Goal: Check status: Check status

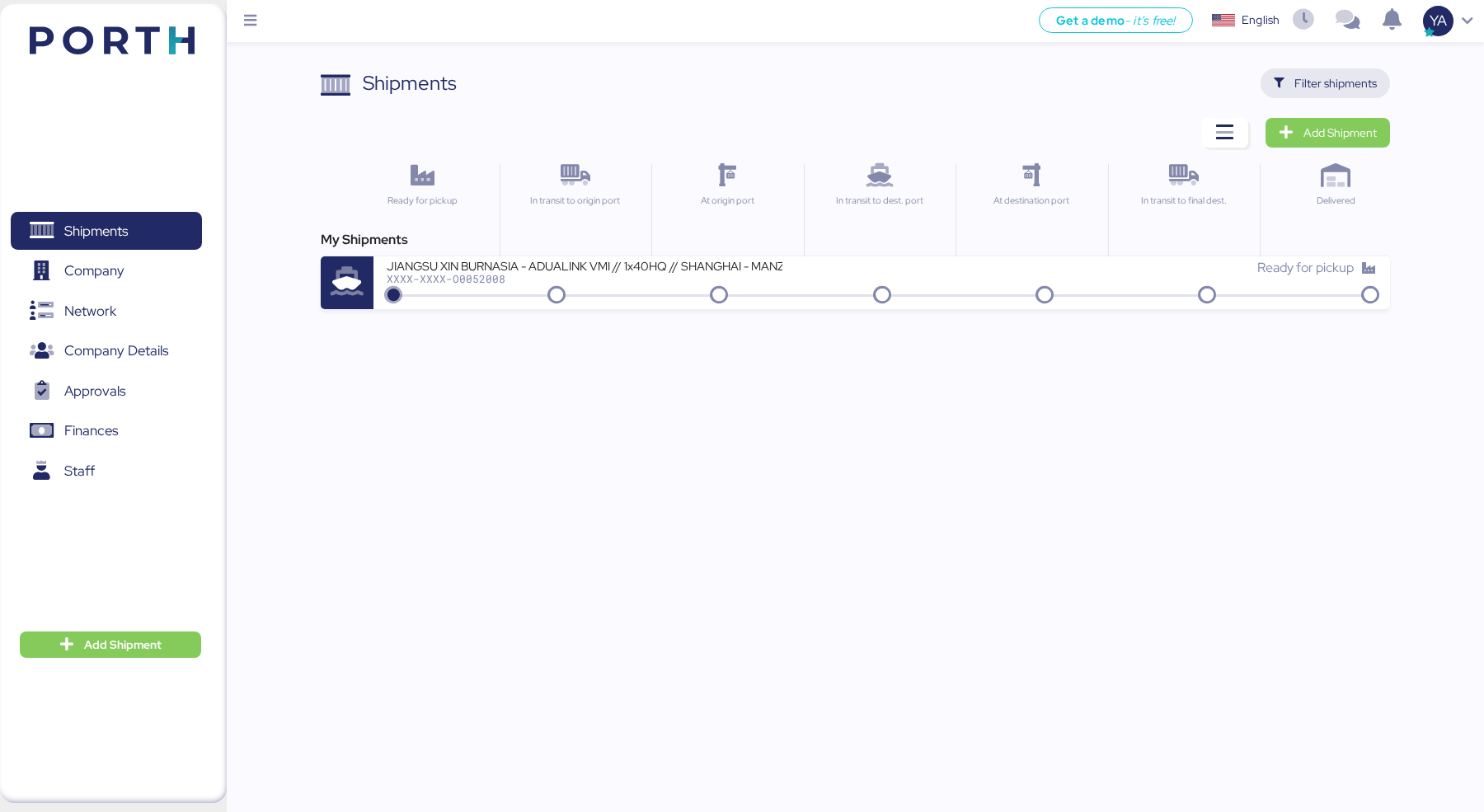
click at [1351, 78] on span "Filter shipments" at bounding box center [1336, 83] width 82 height 20
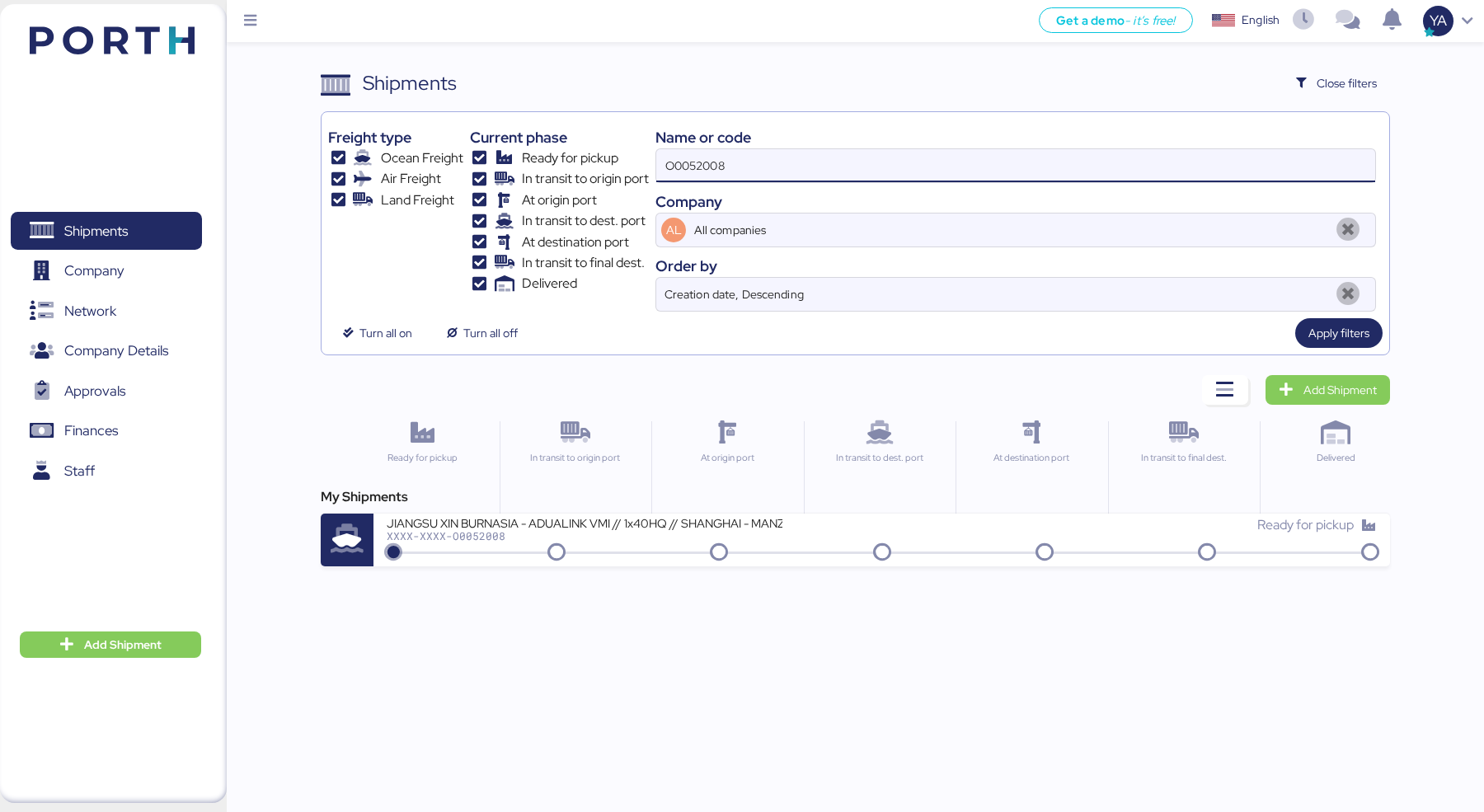
click at [1060, 157] on input "O0052008" at bounding box center [1015, 166] width 719 height 33
click at [1384, 80] on span "Close filters" at bounding box center [1336, 83] width 107 height 30
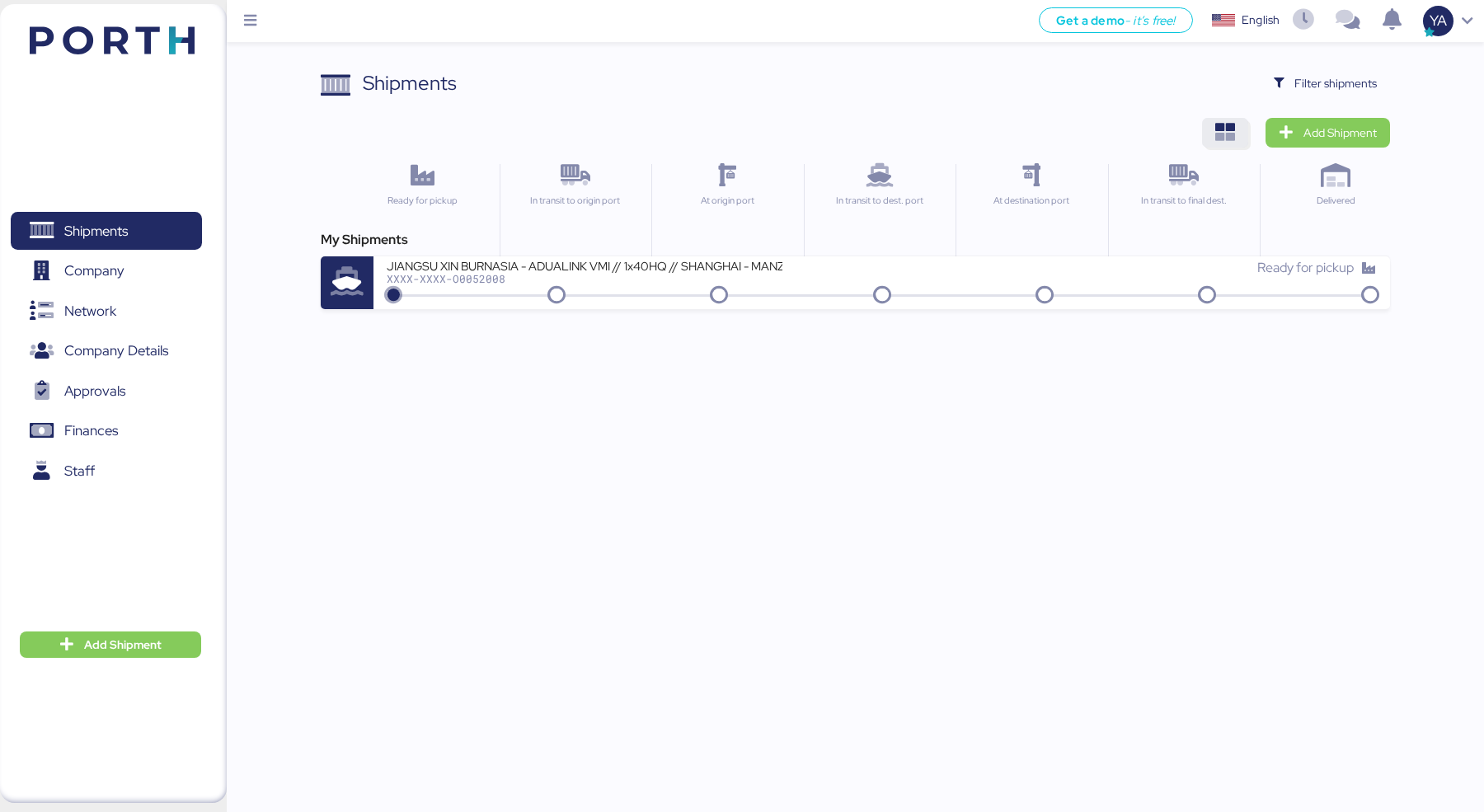
click at [1223, 123] on icon "button" at bounding box center [1225, 133] width 20 height 20
